Goal: Information Seeking & Learning: Learn about a topic

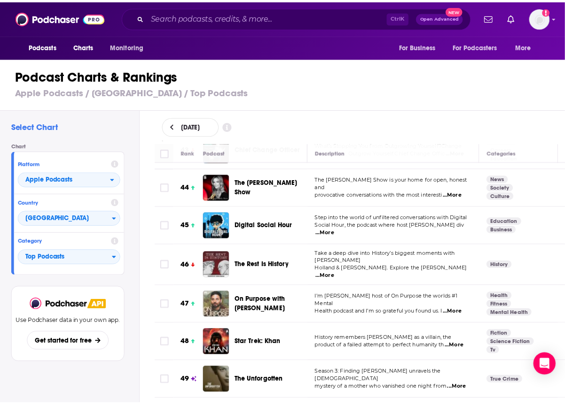
scroll to position [1678, 0]
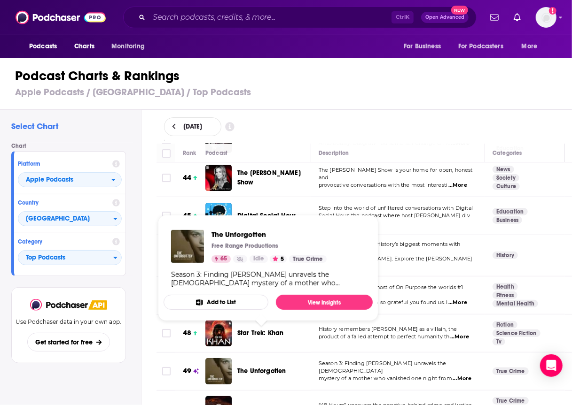
click at [265, 358] on div "The Unforgotten" at bounding box center [278, 371] width 82 height 26
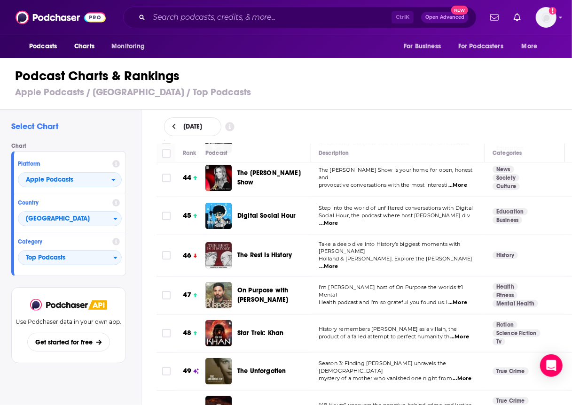
click at [269, 367] on span "The Unforgotten" at bounding box center [261, 371] width 49 height 8
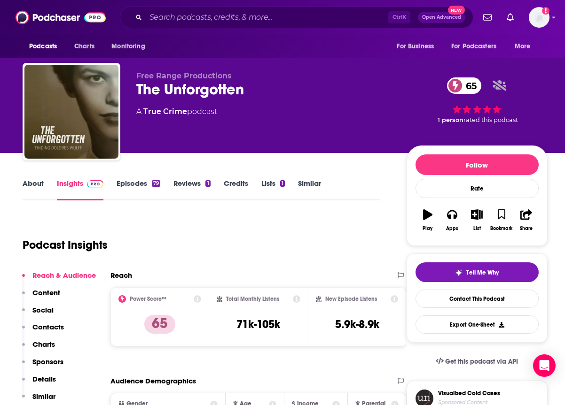
click at [169, 94] on div "The Unforgotten 65" at bounding box center [263, 89] width 255 height 18
copy div "The Unforgotten 65"
click at [40, 348] on p "Charts" at bounding box center [43, 344] width 23 height 9
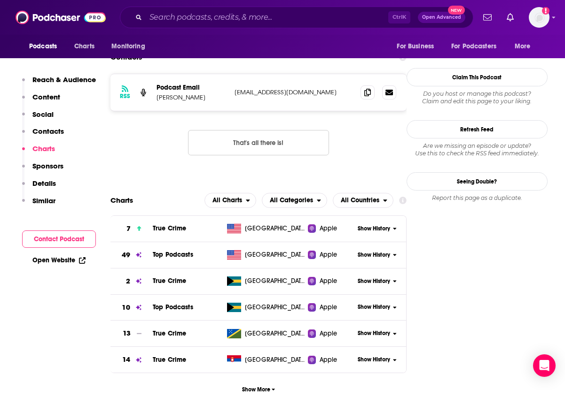
scroll to position [889, 0]
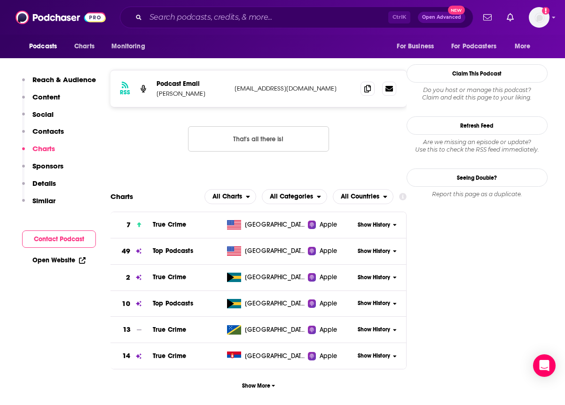
click at [378, 248] on span "Show History" at bounding box center [373, 252] width 32 height 8
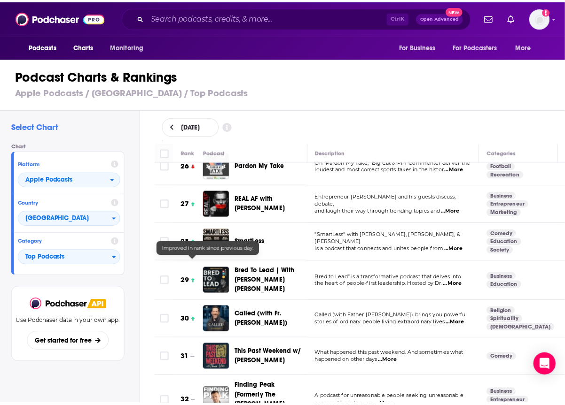
scroll to position [978, 0]
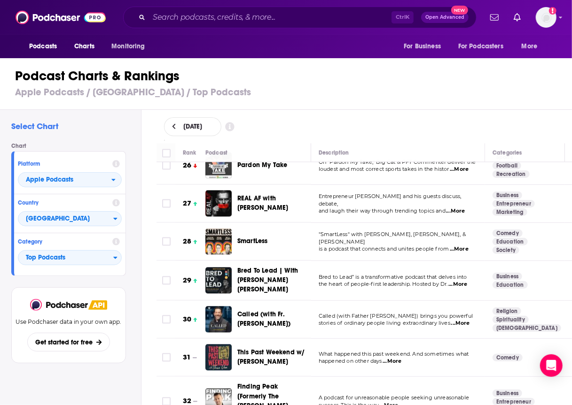
click at [243, 311] on span "Called (with Fr. [PERSON_NAME])" at bounding box center [263, 319] width 53 height 17
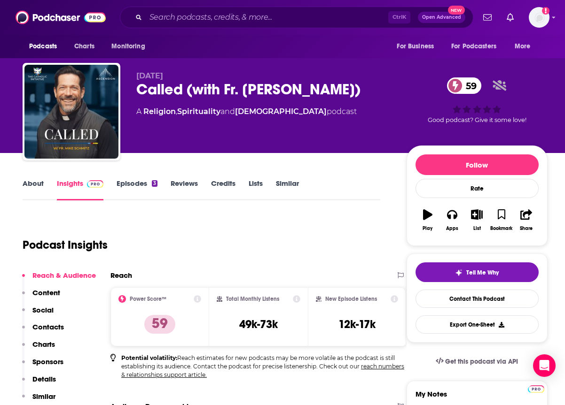
click at [229, 85] on div "Called (with Fr. [PERSON_NAME]) 59" at bounding box center [263, 89] width 255 height 18
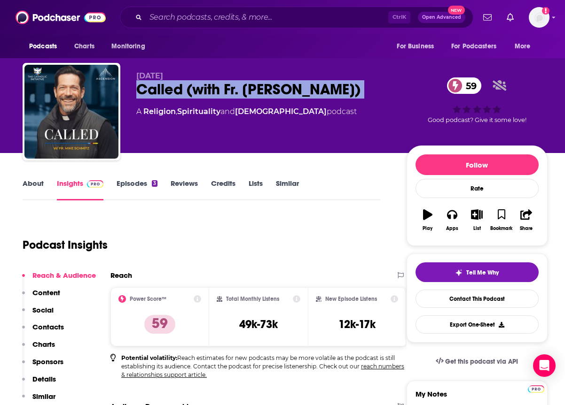
copy div "Called (with Fr. [PERSON_NAME]) 59"
click at [44, 345] on p "Charts" at bounding box center [43, 344] width 23 height 9
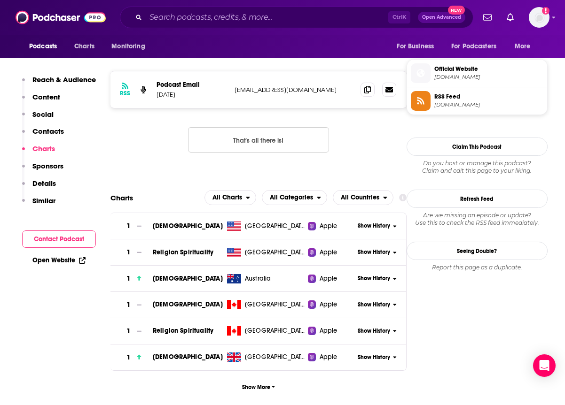
scroll to position [797, 0]
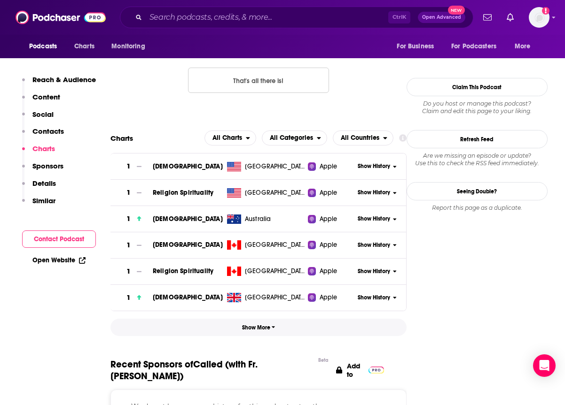
click at [266, 329] on span "Show More" at bounding box center [258, 328] width 33 height 7
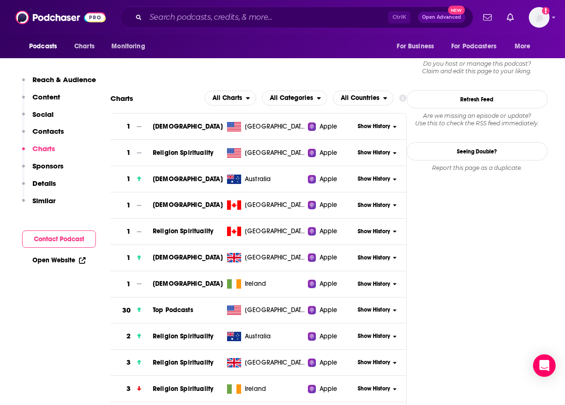
scroll to position [839, 0]
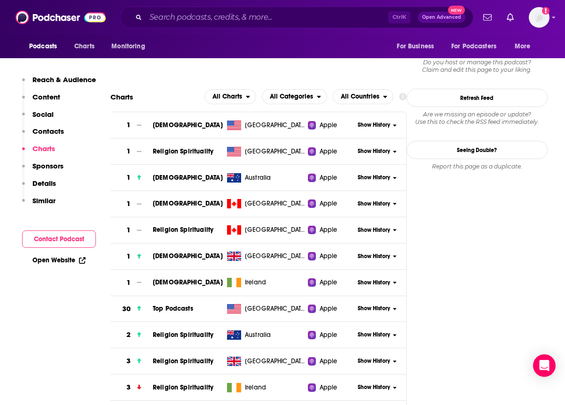
click at [385, 312] on div "Show History" at bounding box center [380, 308] width 51 height 23
click at [389, 306] on span "Show History" at bounding box center [373, 309] width 32 height 8
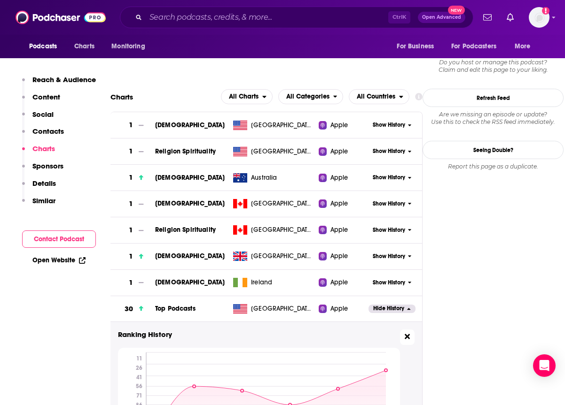
scroll to position [945, 0]
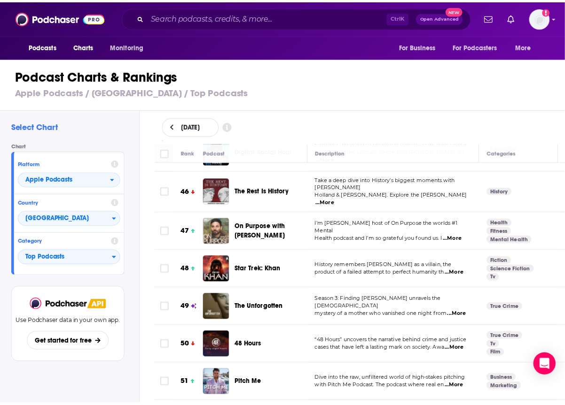
scroll to position [1744, 0]
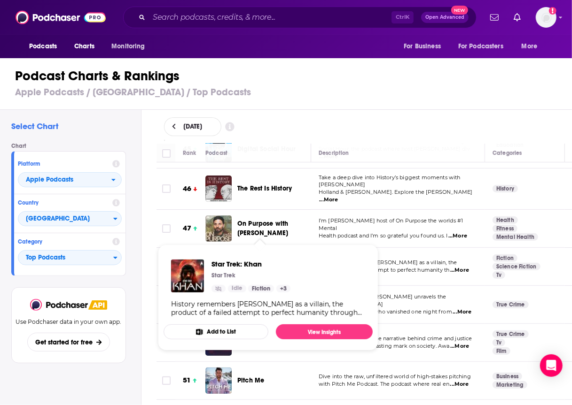
click at [248, 263] on span "Star Trek: Khan" at bounding box center [260, 267] width 46 height 8
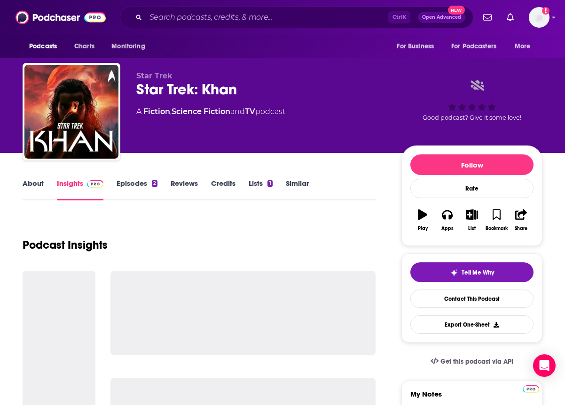
click at [184, 90] on div "Star Trek: Khan" at bounding box center [261, 89] width 250 height 18
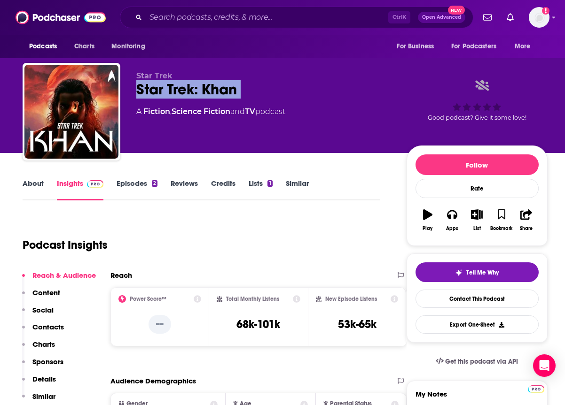
copy div "Star Trek: Khan"
click at [41, 344] on p "Charts" at bounding box center [43, 344] width 23 height 9
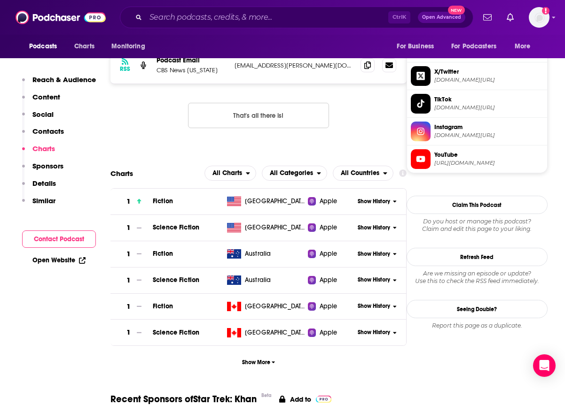
scroll to position [853, 0]
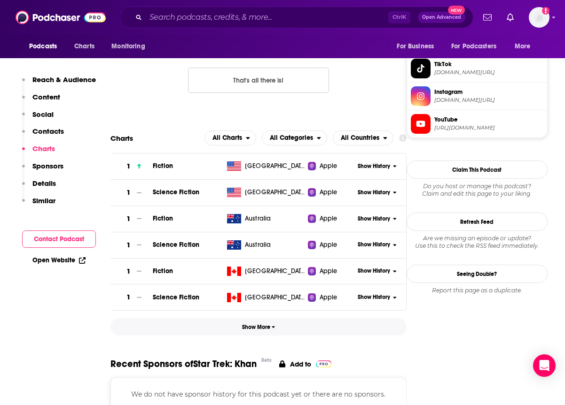
click at [255, 332] on button "Show More" at bounding box center [258, 326] width 296 height 17
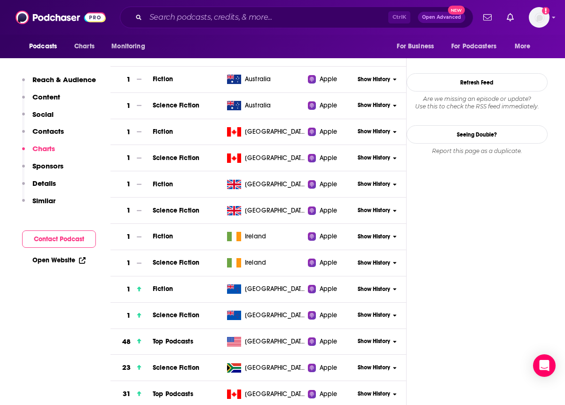
scroll to position [1064, 0]
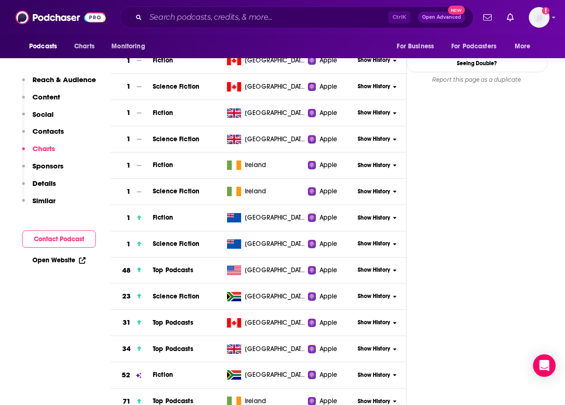
click at [389, 271] on span "Show History" at bounding box center [373, 270] width 32 height 8
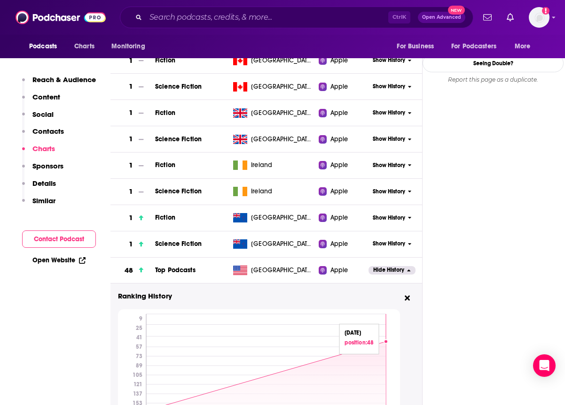
scroll to position [1151, 0]
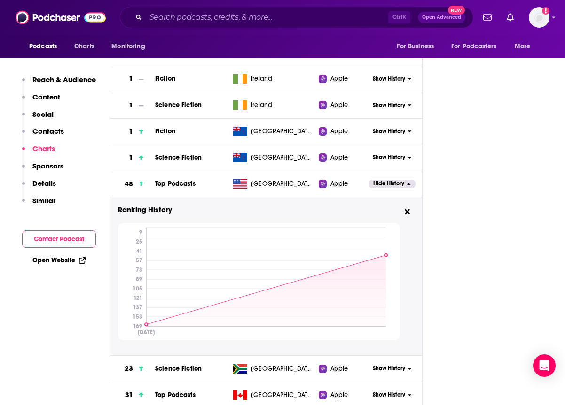
click at [206, 325] on icon "[DATE] 9 25 41 57 73 89 105 121 137 153 169" at bounding box center [259, 281] width 282 height 117
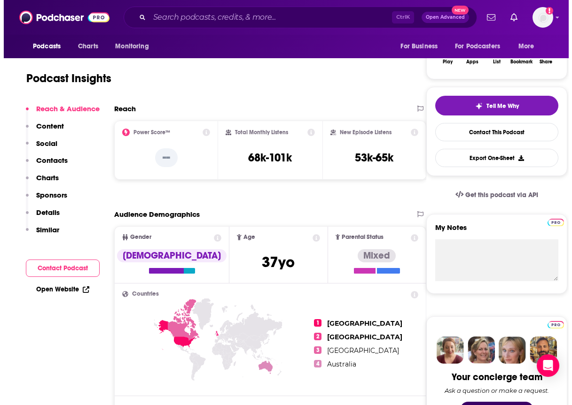
scroll to position [0, 0]
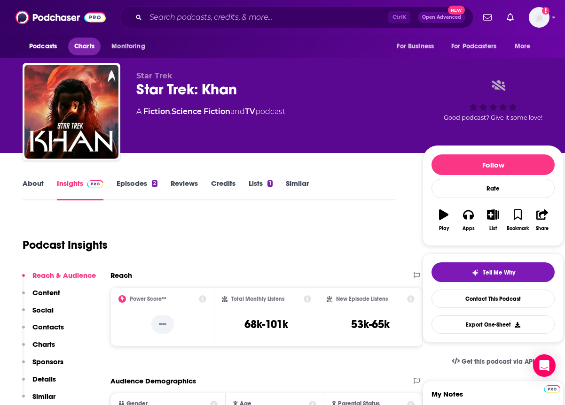
click at [87, 46] on span "Charts" at bounding box center [84, 46] width 20 height 13
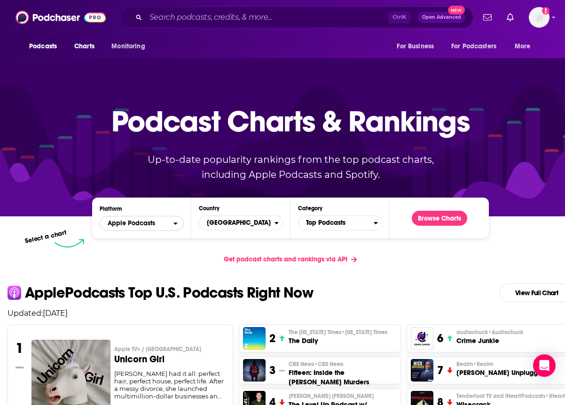
click at [168, 221] on span "Apple Podcasts" at bounding box center [136, 224] width 73 height 16
click at [151, 257] on div "Spotify" at bounding box center [141, 252] width 77 height 11
click at [430, 217] on button "Browse Charts" at bounding box center [438, 218] width 55 height 15
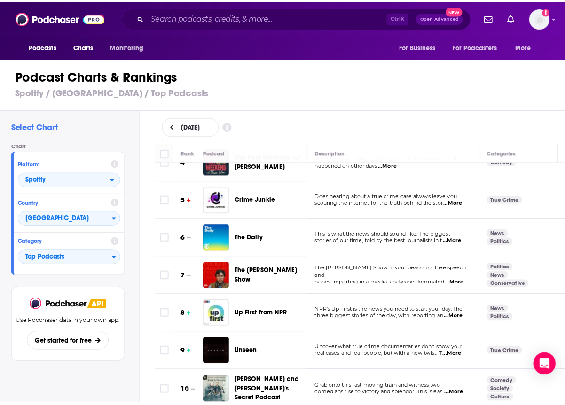
scroll to position [138, 0]
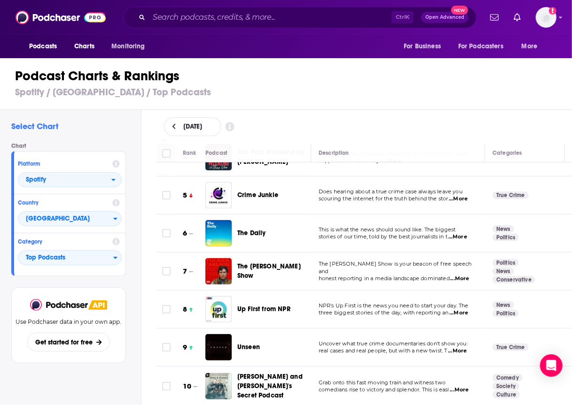
click at [245, 343] on span "Unseen" at bounding box center [248, 347] width 23 height 8
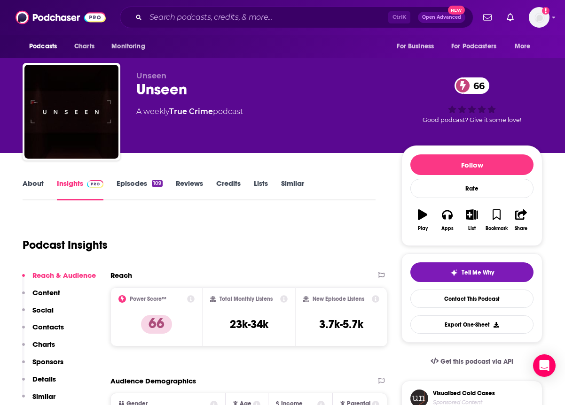
click at [40, 342] on p "Charts" at bounding box center [43, 344] width 23 height 9
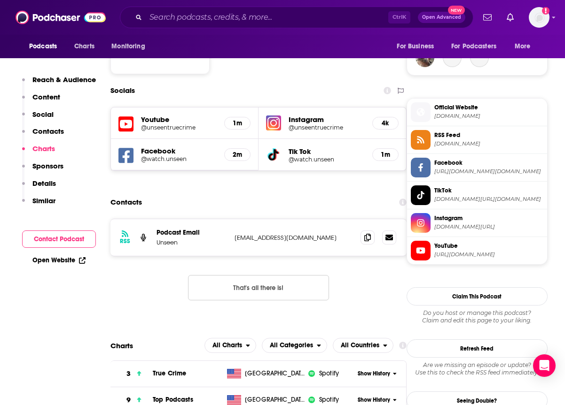
scroll to position [952, 0]
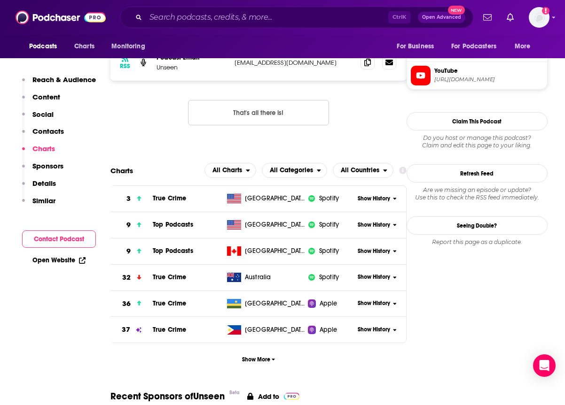
click at [370, 221] on span "Show History" at bounding box center [373, 225] width 32 height 8
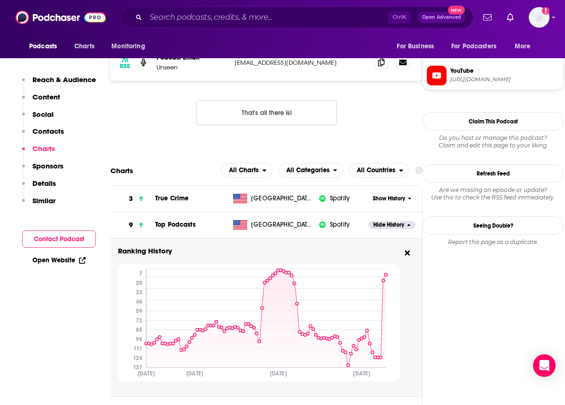
click at [217, 246] on div "Ranking History [DATE] [DATE] [DATE] [DATE] 7 20 33 46 59 72 85 98 111 124 137 …" at bounding box center [259, 314] width 282 height 136
